Goal: Complete application form

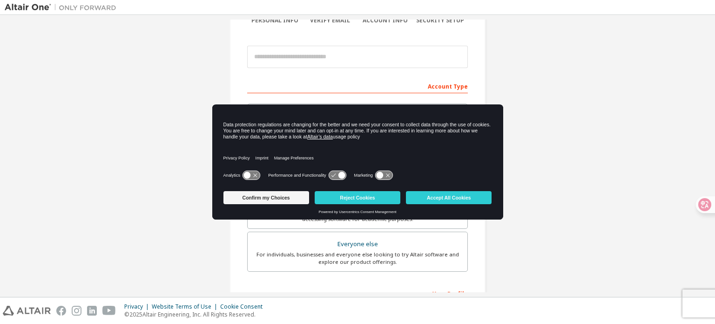
scroll to position [93, 0]
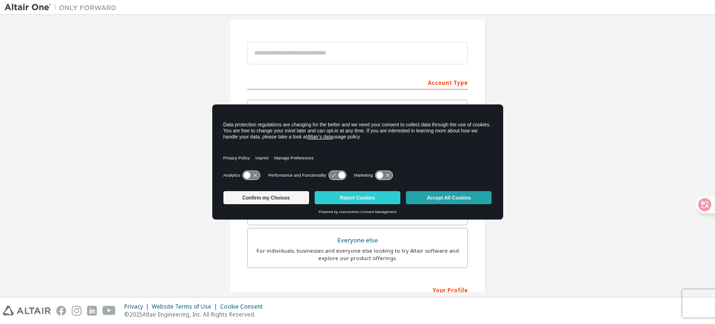
click at [476, 200] on button "Accept All Cookies" at bounding box center [449, 197] width 86 height 13
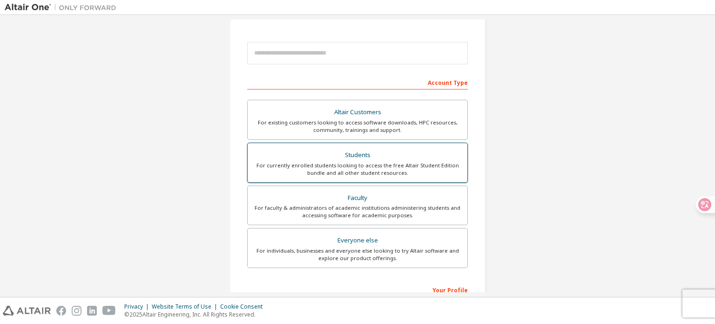
click at [436, 162] on div "For currently enrolled students looking to access the free Altair Student Editi…" at bounding box center [357, 169] width 209 height 15
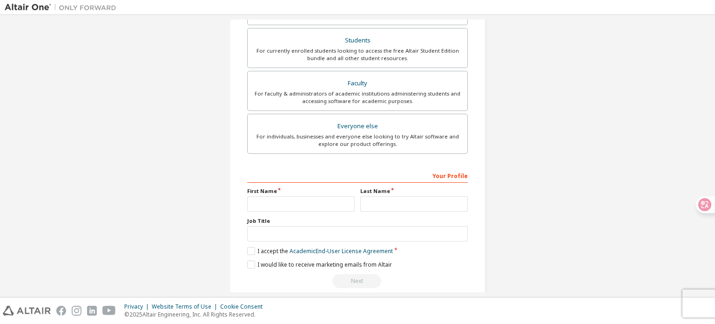
scroll to position [233, 0]
click at [357, 198] on div "Last Name" at bounding box center [413, 198] width 113 height 24
click at [346, 200] on input "text" at bounding box center [301, 202] width 108 height 15
type input "*"
type input "***"
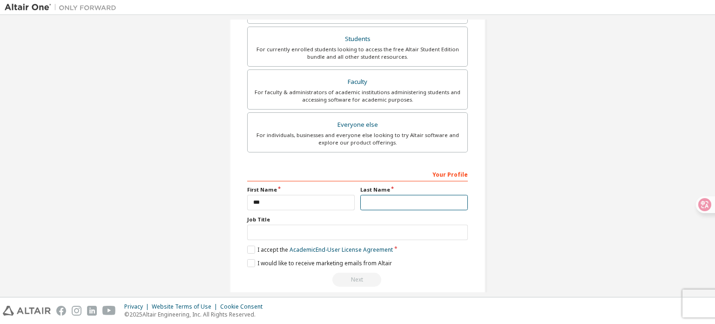
click at [391, 206] on input "text" at bounding box center [414, 202] width 108 height 15
type input "******"
click at [259, 250] on label "I accept the Academic End-User License Agreement" at bounding box center [320, 249] width 146 height 8
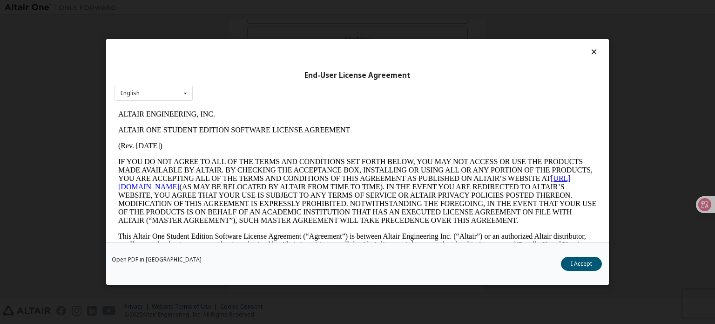
scroll to position [0, 0]
click at [633, 256] on div "End-User License Agreement English English Open PDF in New Tab I Accept" at bounding box center [357, 162] width 715 height 324
click at [587, 53] on div at bounding box center [358, 53] width 486 height 13
click at [589, 53] on icon at bounding box center [594, 51] width 10 height 8
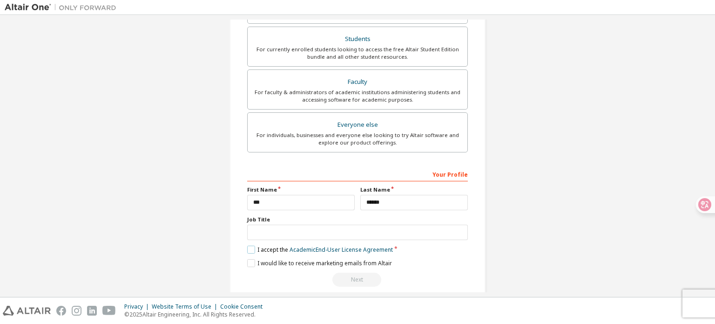
click at [247, 248] on label "I accept the Academic End-User License Agreement" at bounding box center [320, 249] width 146 height 8
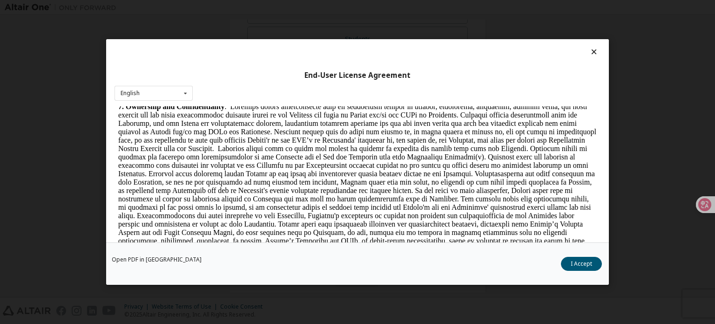
scroll to position [1210, 0]
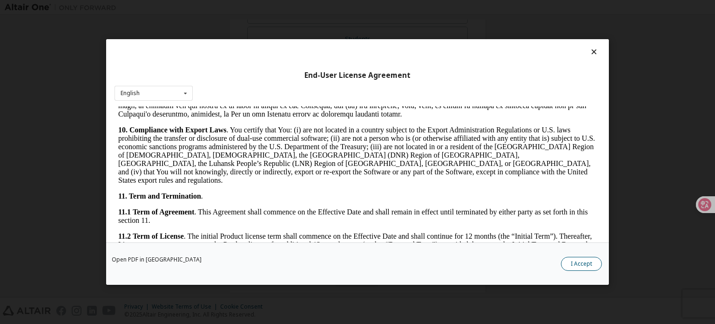
click at [574, 266] on button "I Accept" at bounding box center [581, 263] width 41 height 14
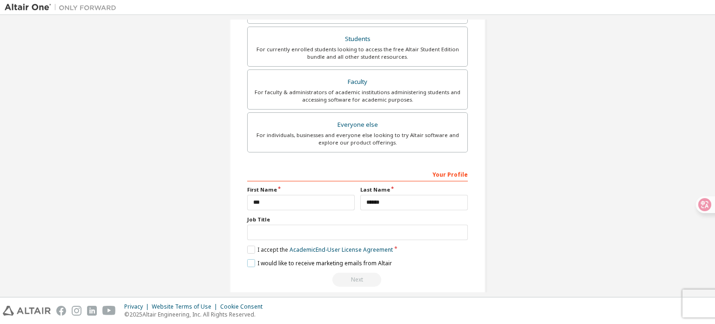
click at [248, 262] on label "I would like to receive marketing emails from Altair" at bounding box center [319, 263] width 145 height 8
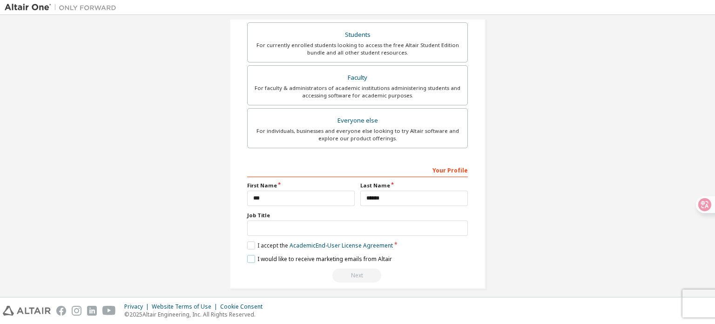
scroll to position [243, 0]
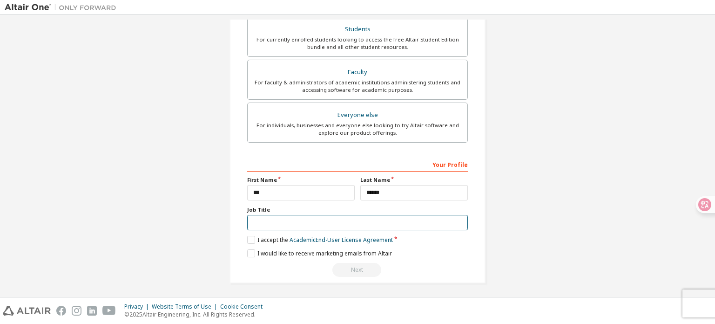
click at [403, 223] on input "text" at bounding box center [357, 222] width 221 height 15
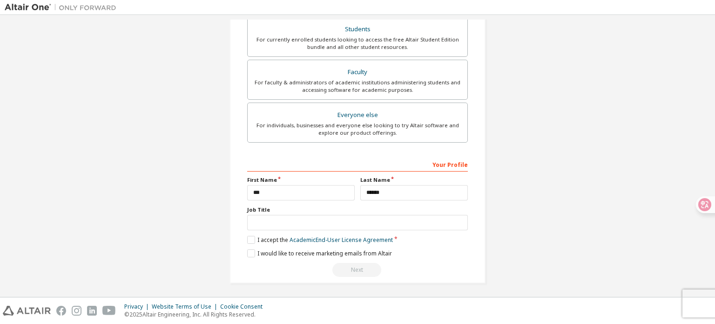
click at [518, 223] on div "Create an Altair One Account For Free Trials, Licenses, Downloads, Learning & D…" at bounding box center [358, 35] width 706 height 517
click at [489, 209] on div "Create an Altair One Account For Free Trials, Licenses, Downloads, Learning & D…" at bounding box center [357, 35] width 278 height 517
click at [362, 264] on div "Next" at bounding box center [357, 270] width 221 height 14
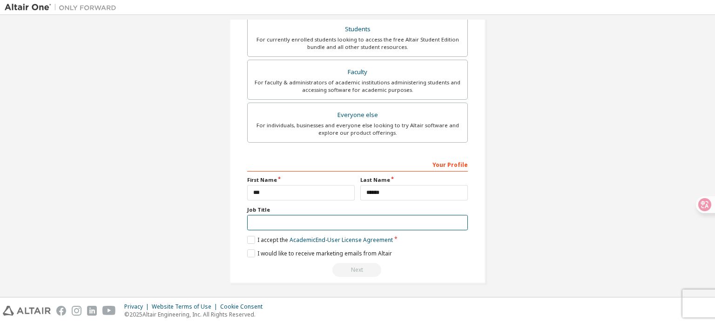
click at [383, 224] on input "text" at bounding box center [357, 222] width 221 height 15
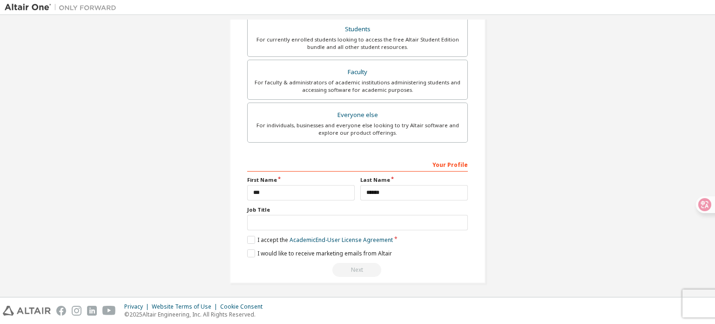
click at [355, 260] on div "**********" at bounding box center [357, 216] width 221 height 121
click at [363, 267] on div "Next" at bounding box center [357, 270] width 221 height 14
click at [376, 238] on link "Academic End-User License Agreement" at bounding box center [341, 240] width 103 height 8
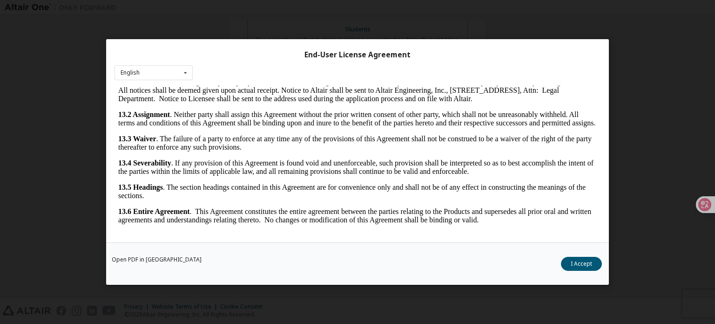
scroll to position [1562, 0]
click at [649, 139] on div "End-User License Agreement English English Open PDF in New Tab I Accept" at bounding box center [357, 162] width 715 height 324
click at [587, 264] on button "I Accept" at bounding box center [581, 263] width 41 height 14
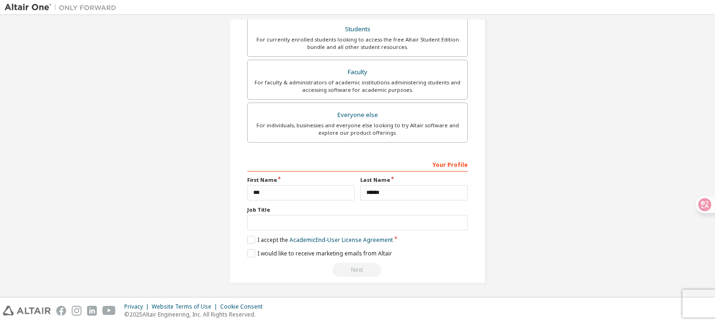
click at [359, 270] on div "Next" at bounding box center [357, 270] width 221 height 14
click at [361, 267] on div "Next" at bounding box center [357, 270] width 221 height 14
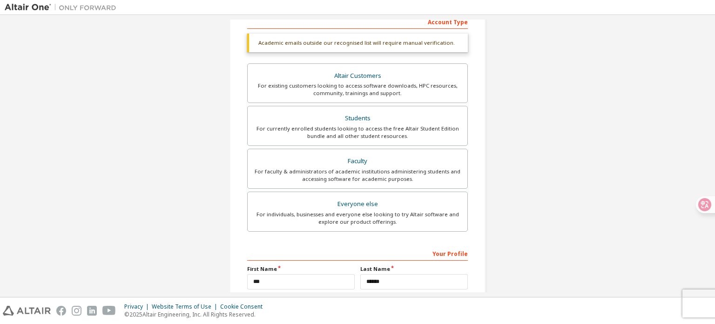
scroll to position [243, 0]
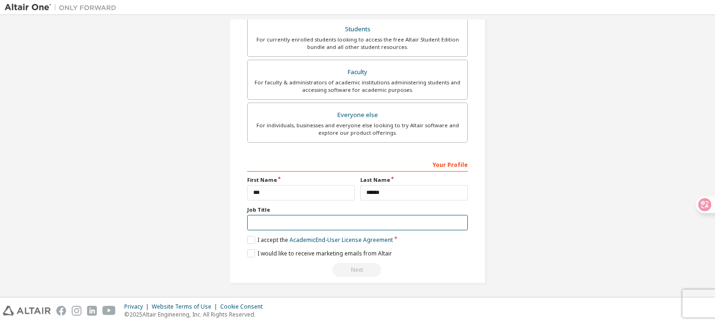
click at [403, 228] on input "text" at bounding box center [357, 222] width 221 height 15
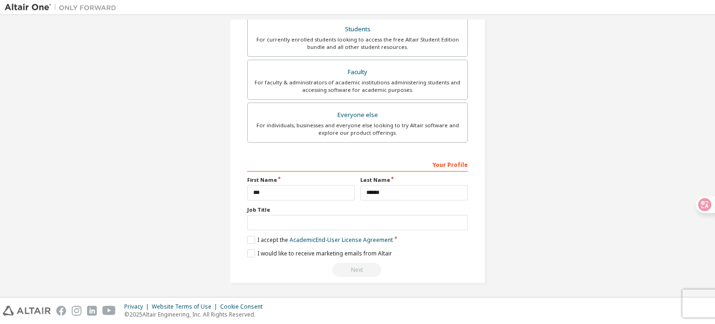
click at [432, 236] on div "I accept the Academic End-User License Agreement" at bounding box center [357, 240] width 221 height 8
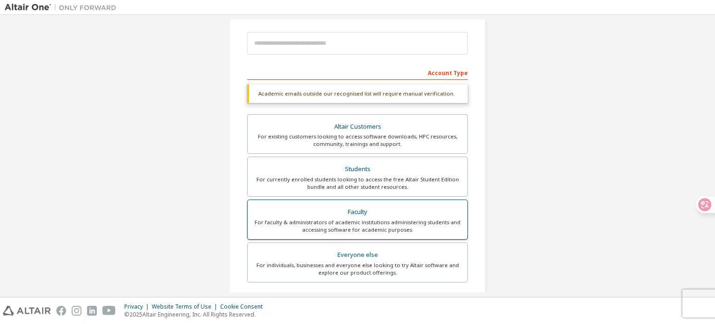
click at [415, 219] on div "For faculty & administrators of academic institutions administering students an…" at bounding box center [357, 225] width 209 height 15
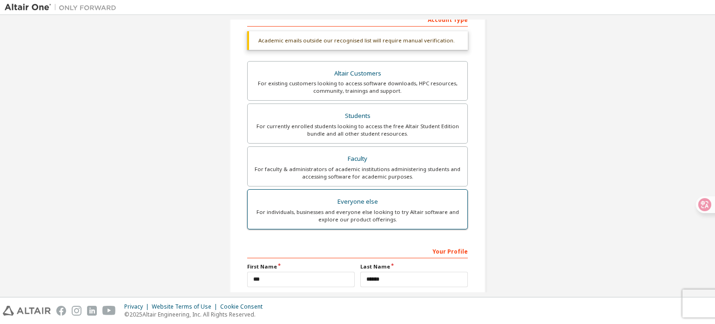
scroll to position [149, 0]
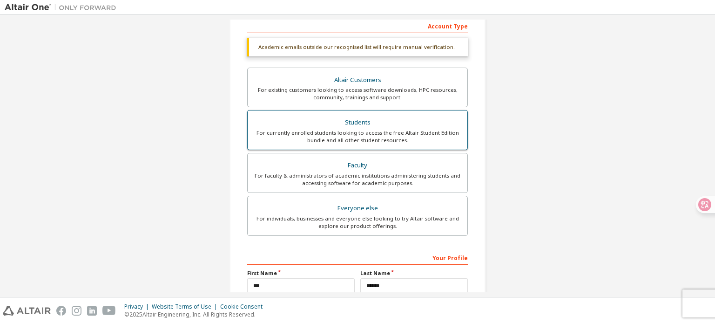
click at [389, 130] on div "For currently enrolled students looking to access the free Altair Student Editi…" at bounding box center [357, 136] width 209 height 15
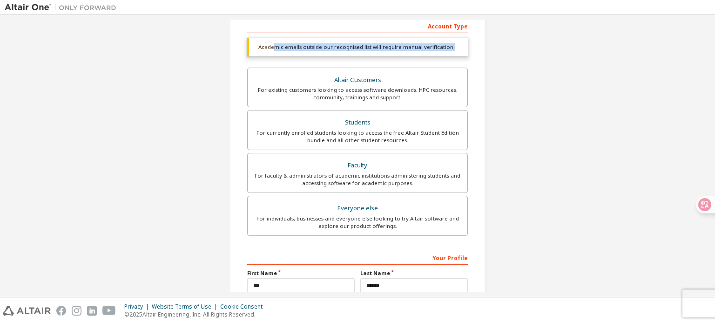
drag, startPoint x: 270, startPoint y: 51, endPoint x: 485, endPoint y: 60, distance: 215.3
click at [485, 60] on div "Create an Altair One Account For Free Trials, Licenses, Downloads, Learning & D…" at bounding box center [357, 128] width 278 height 517
drag, startPoint x: 506, startPoint y: 98, endPoint x: 456, endPoint y: 73, distance: 56.4
click at [456, 74] on div "Altair Customers" at bounding box center [357, 80] width 209 height 13
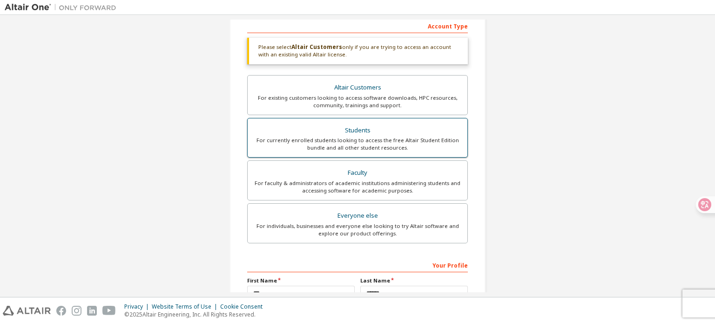
click at [405, 128] on div "Students" at bounding box center [357, 130] width 209 height 13
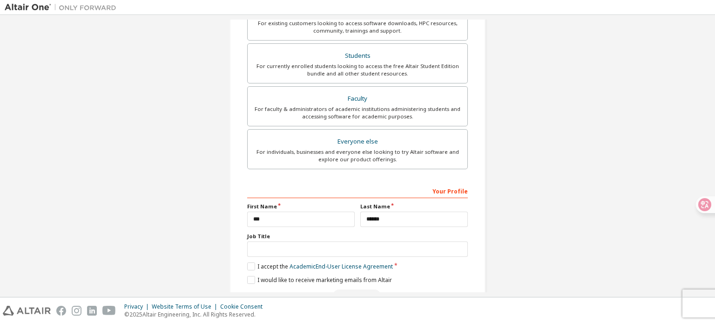
scroll to position [243, 0]
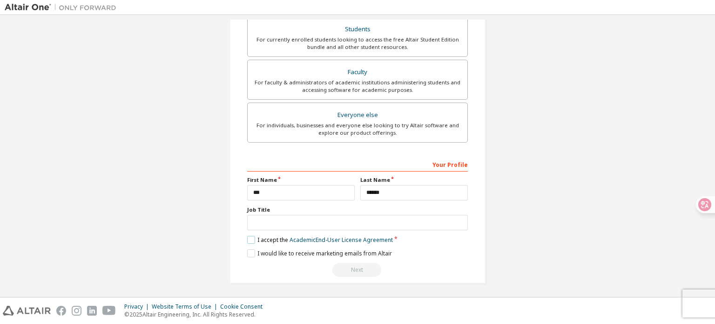
click at [250, 236] on label "I accept the Academic End-User License Agreement" at bounding box center [320, 240] width 146 height 8
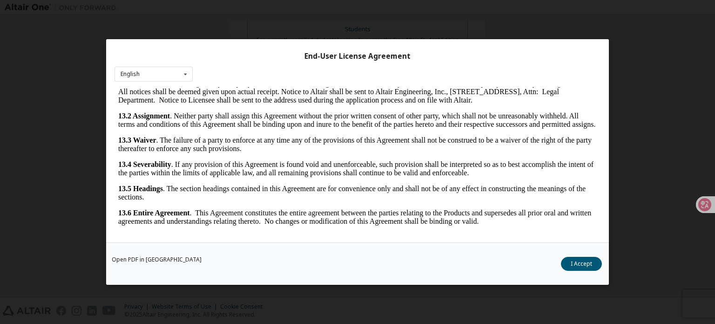
scroll to position [20, 0]
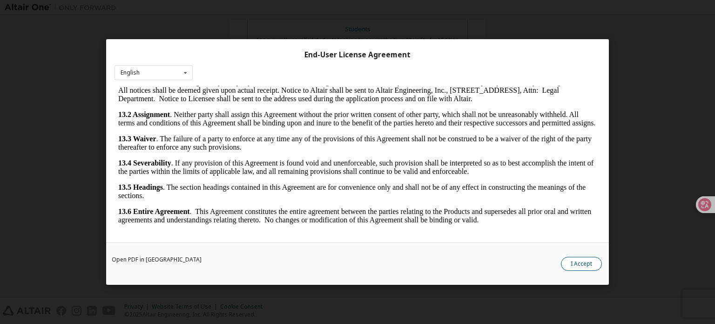
click at [568, 266] on button "I Accept" at bounding box center [581, 263] width 41 height 14
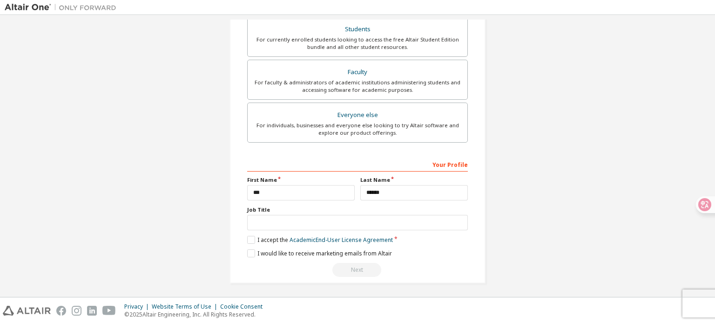
click at [358, 265] on div "Next" at bounding box center [357, 270] width 221 height 14
click at [357, 266] on div "Next" at bounding box center [357, 270] width 221 height 14
click at [464, 167] on div "Your Profile" at bounding box center [357, 163] width 221 height 15
drag, startPoint x: 455, startPoint y: 163, endPoint x: 492, endPoint y: 164, distance: 37.7
click at [488, 164] on div "Create an Altair One Account For Free Trials, Licenses, Downloads, Learning & D…" at bounding box center [357, 35] width 278 height 517
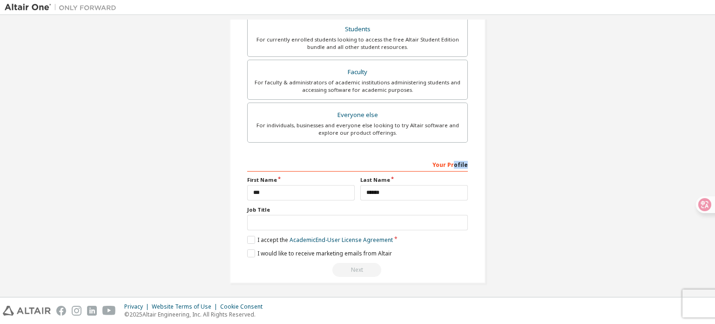
click at [492, 164] on div "Create an Altair One Account For Free Trials, Licenses, Downloads, Learning & D…" at bounding box center [357, 35] width 278 height 517
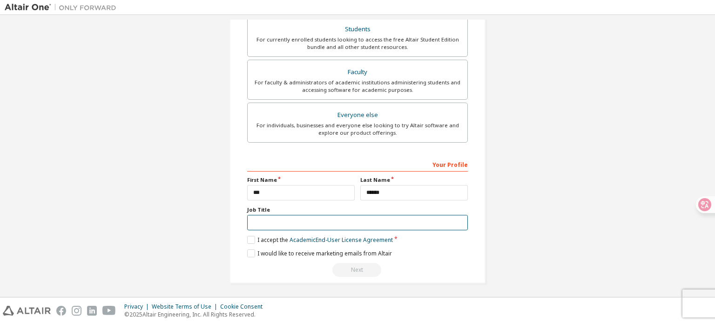
click at [430, 227] on input "text" at bounding box center [357, 222] width 221 height 15
type input "*******"
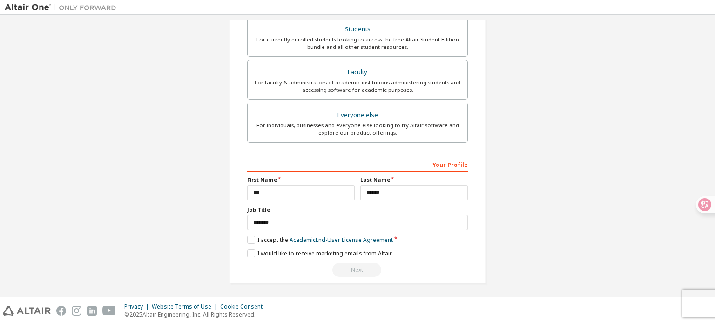
click at [556, 222] on div "Create an Altair One Account For Free Trials, Licenses, Downloads, Learning & D…" at bounding box center [358, 35] width 706 height 517
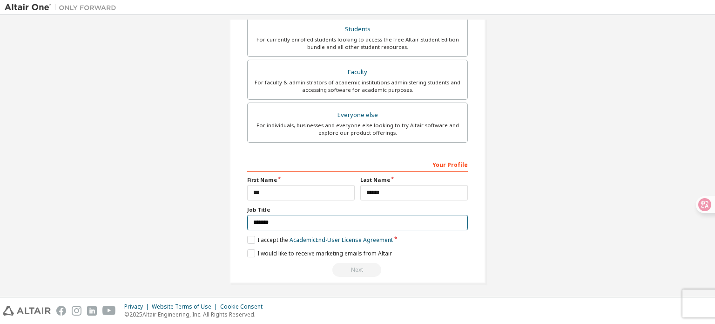
drag, startPoint x: 446, startPoint y: 224, endPoint x: 423, endPoint y: 225, distance: 23.7
click at [423, 225] on input "*******" at bounding box center [357, 222] width 221 height 15
click at [424, 225] on input "*******" at bounding box center [357, 222] width 221 height 15
click at [425, 225] on input "*******" at bounding box center [357, 222] width 221 height 15
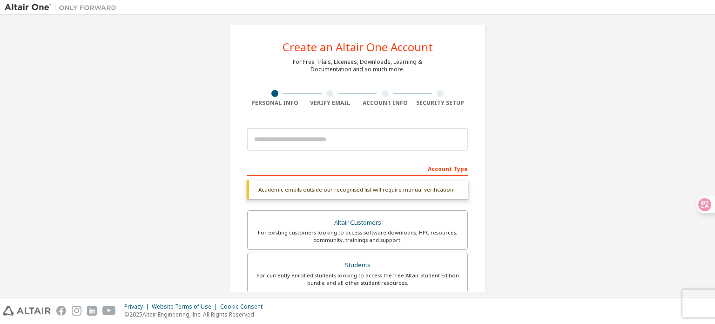
scroll to position [0, 0]
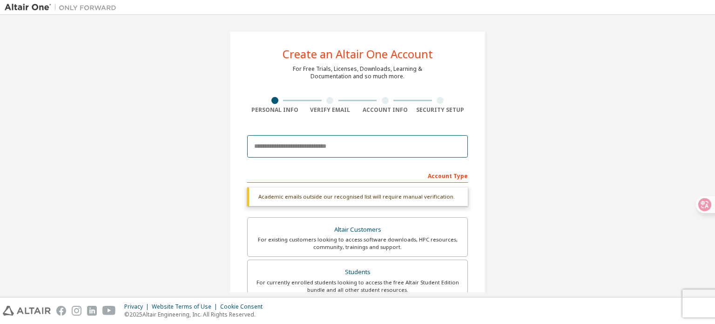
click at [445, 149] on input "email" at bounding box center [357, 146] width 221 height 22
type input "**********"
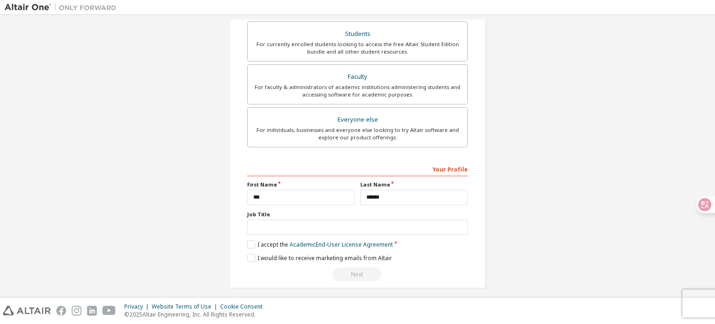
scroll to position [243, 0]
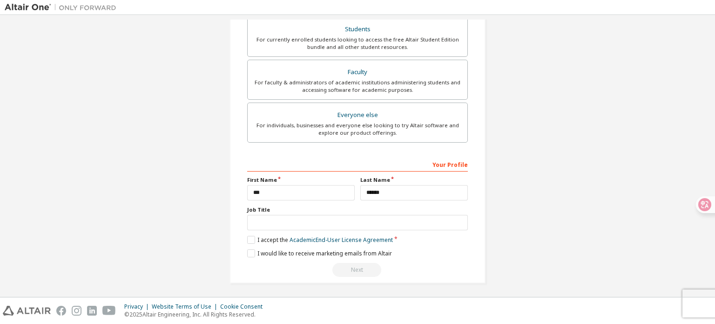
click at [504, 201] on div "**********" at bounding box center [358, 35] width 706 height 517
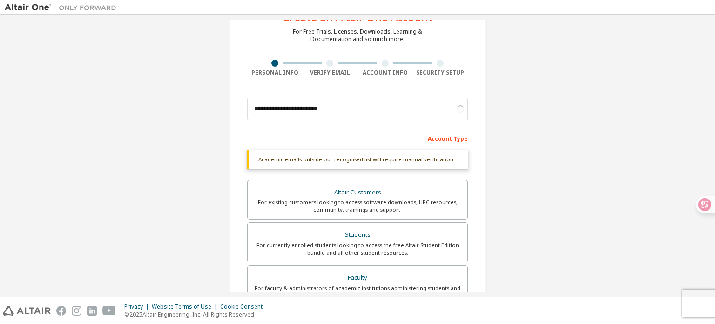
scroll to position [10, 0]
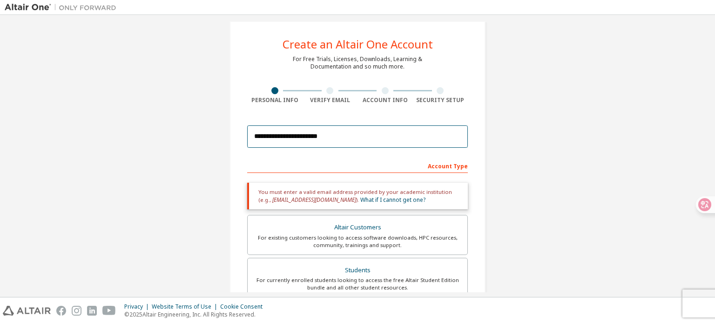
drag, startPoint x: 329, startPoint y: 137, endPoint x: 226, endPoint y: 141, distance: 103.4
click at [226, 141] on div "**********" at bounding box center [357, 272] width 278 height 525
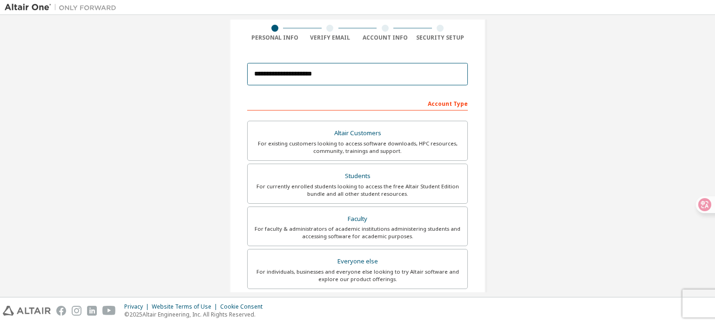
scroll to position [218, 0]
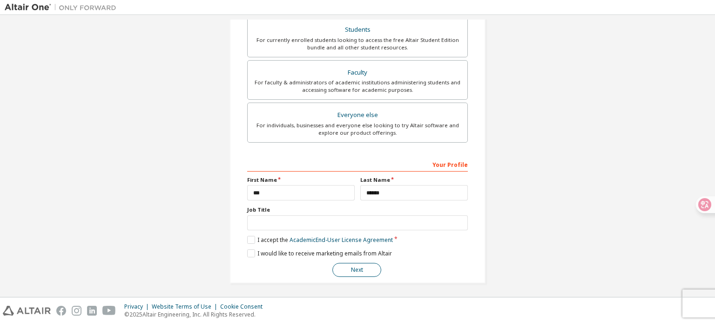
click at [374, 270] on button "Next" at bounding box center [356, 270] width 49 height 14
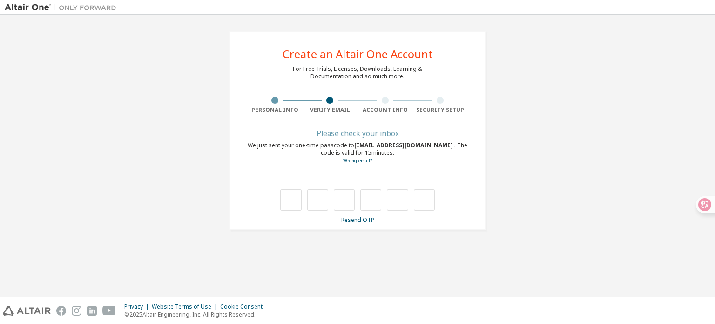
scroll to position [0, 0]
click at [296, 199] on input "text" at bounding box center [290, 199] width 21 height 21
click at [384, 144] on span "113378068@ntut.edu.tw" at bounding box center [404, 145] width 100 height 8
click at [361, 162] on link "Wrong email?" at bounding box center [357, 160] width 29 height 6
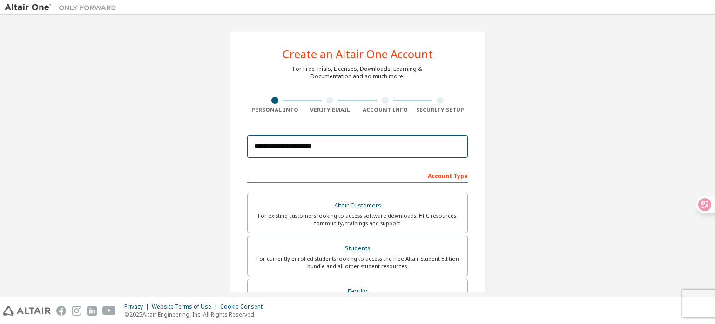
click at [255, 148] on input "**********" at bounding box center [357, 146] width 221 height 22
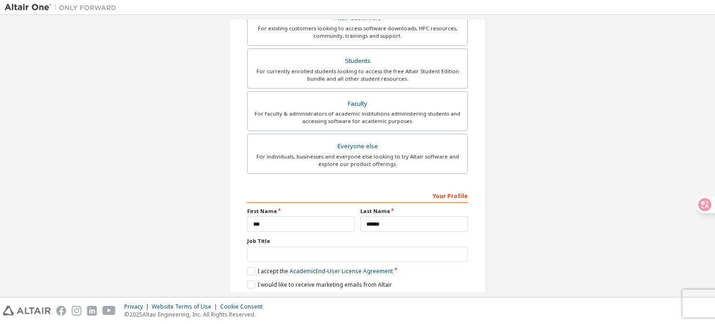
scroll to position [218, 0]
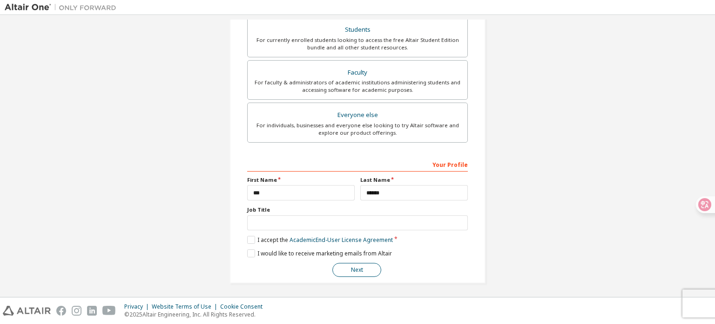
type input "**********"
click at [370, 265] on button "Next" at bounding box center [356, 270] width 49 height 14
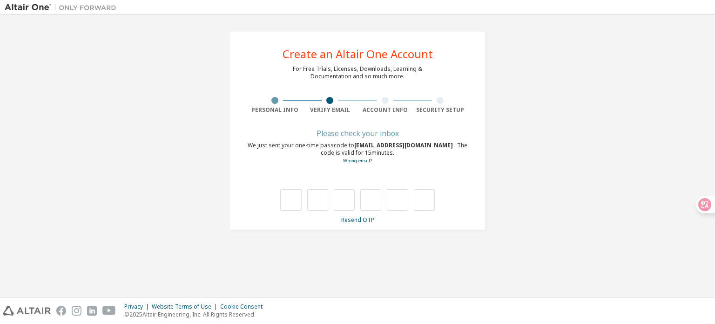
scroll to position [0, 0]
drag, startPoint x: 371, startPoint y: 113, endPoint x: 387, endPoint y: 113, distance: 16.8
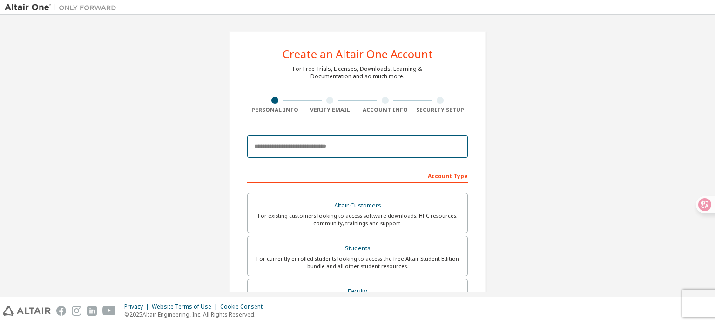
click at [339, 147] on input "email" at bounding box center [357, 146] width 221 height 22
type input "**********"
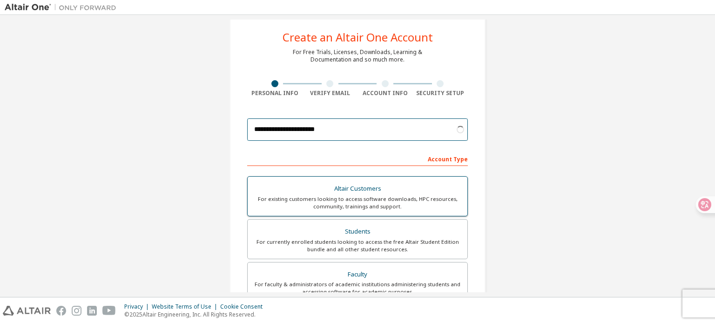
scroll to position [47, 0]
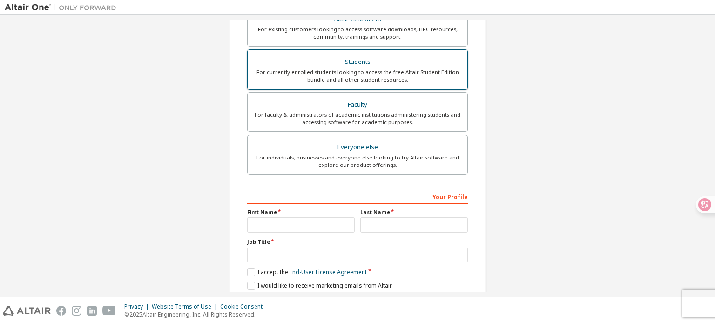
click at [372, 85] on label "Students For currently enrolled students looking to access the free Altair Stud…" at bounding box center [357, 69] width 221 height 40
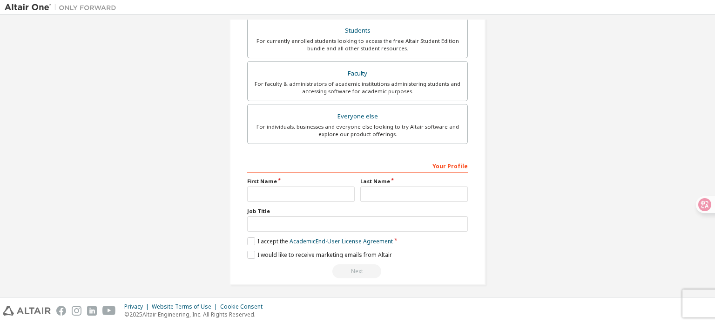
scroll to position [243, 0]
click at [303, 191] on input "text" at bounding box center [301, 192] width 108 height 15
type input "***"
click at [369, 191] on input "text" at bounding box center [414, 192] width 108 height 15
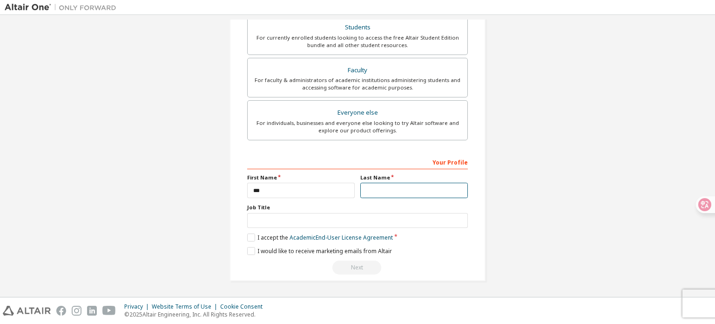
scroll to position [218, 0]
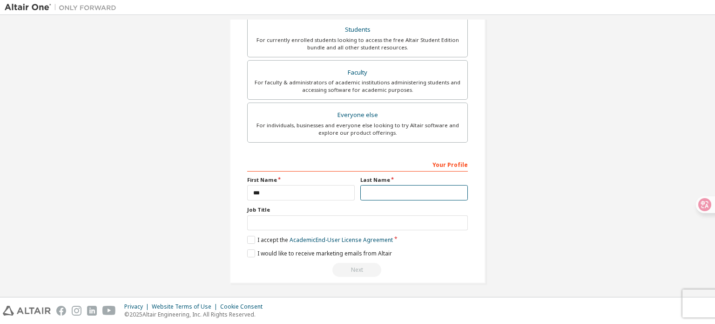
type input "******"
click at [251, 239] on label "I accept the Academic End-User License Agreement" at bounding box center [320, 240] width 146 height 8
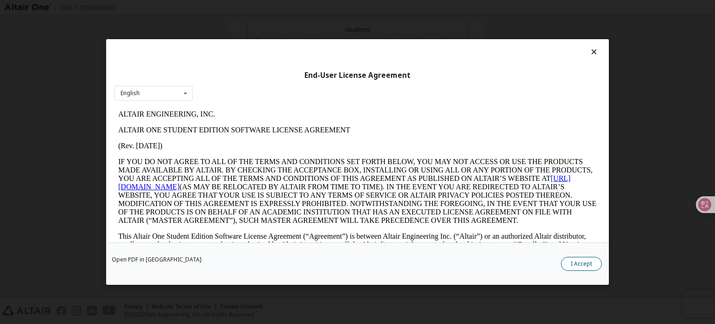
scroll to position [0, 0]
click at [588, 260] on button "I Accept" at bounding box center [581, 263] width 41 height 14
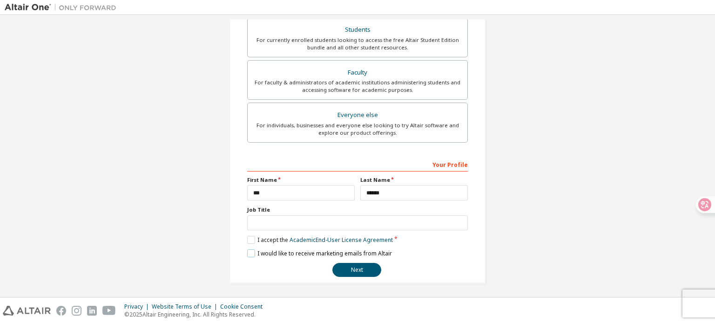
click at [249, 250] on label "I would like to receive marketing emails from Altair" at bounding box center [319, 253] width 145 height 8
click at [371, 264] on button "Next" at bounding box center [356, 270] width 49 height 14
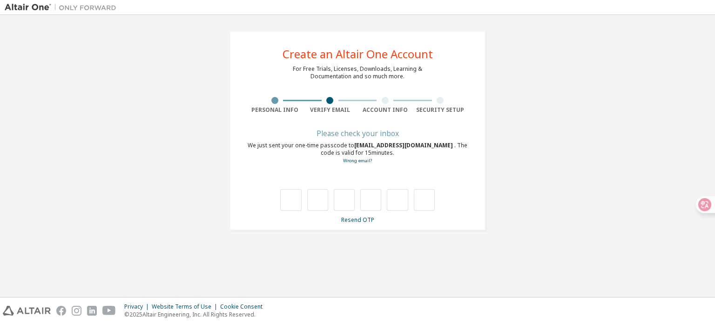
scroll to position [0, 0]
type input "*"
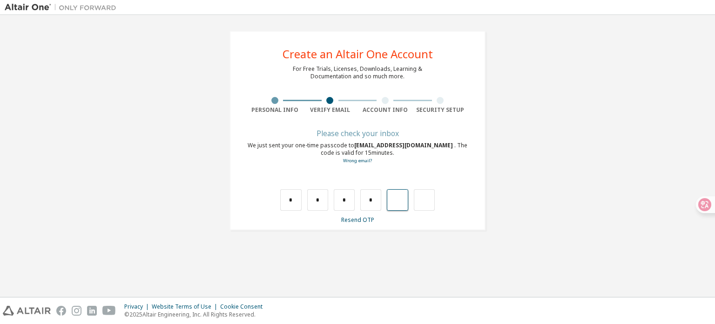
type input "*"
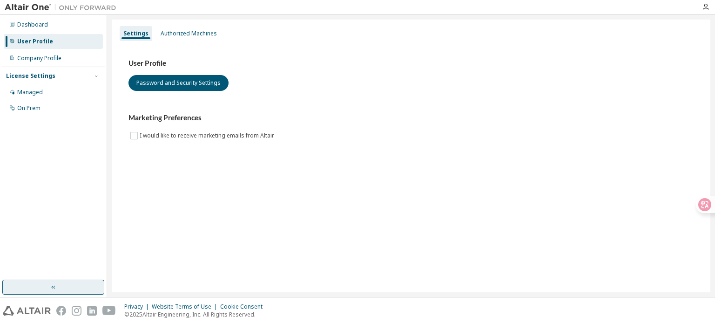
click at [51, 287] on icon "button" at bounding box center [53, 286] width 7 height 7
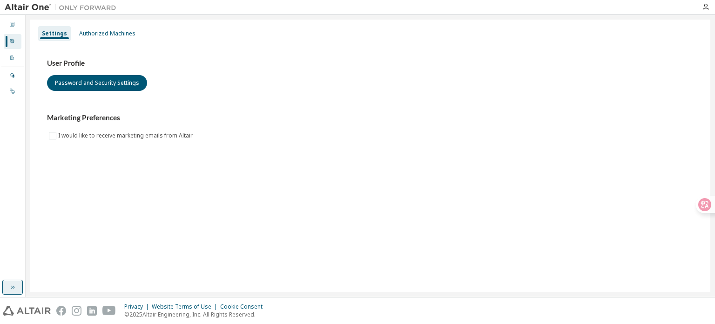
drag, startPoint x: 352, startPoint y: 109, endPoint x: 334, endPoint y: 101, distance: 20.1
